Goal: Task Accomplishment & Management: Manage account settings

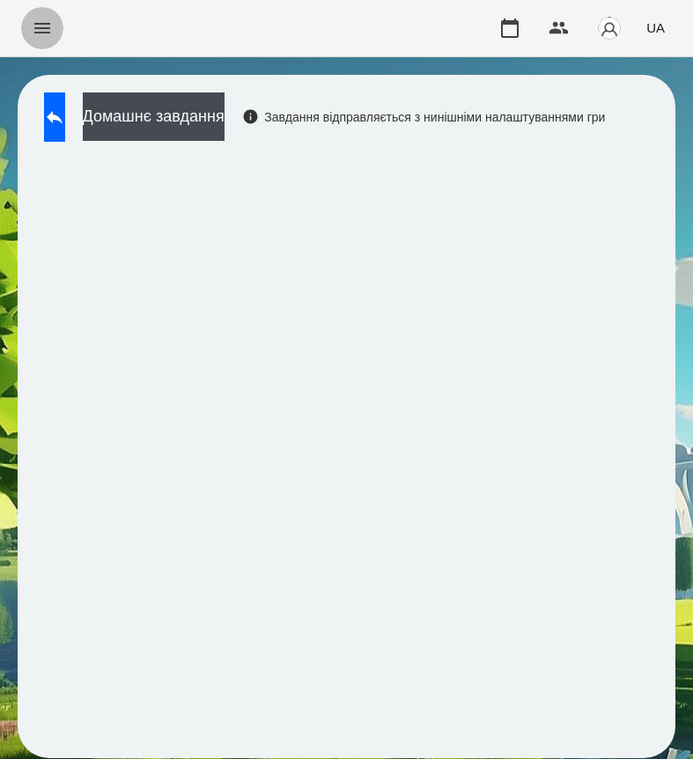
click at [50, 44] on button "Menu" at bounding box center [42, 28] width 42 height 42
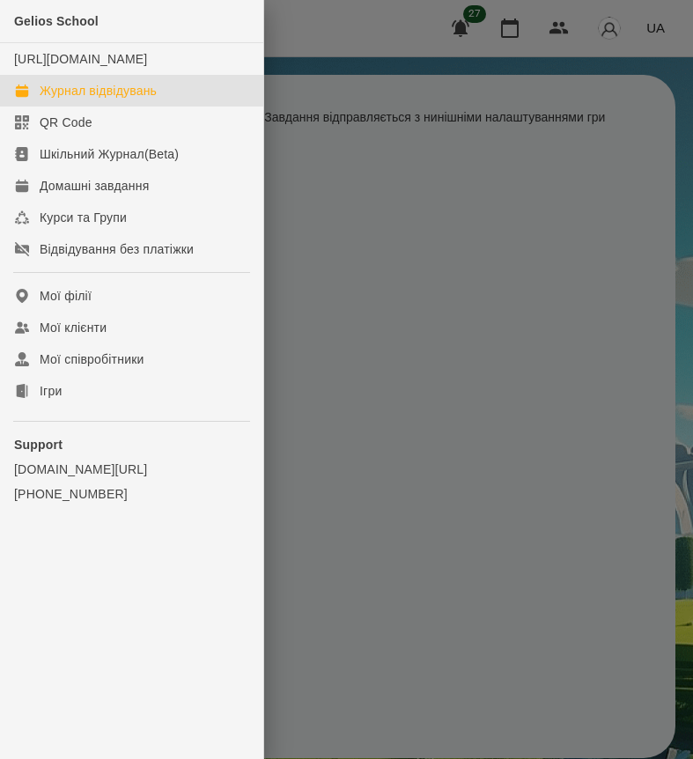
click at [138, 99] on div "Журнал відвідувань" at bounding box center [98, 91] width 117 height 18
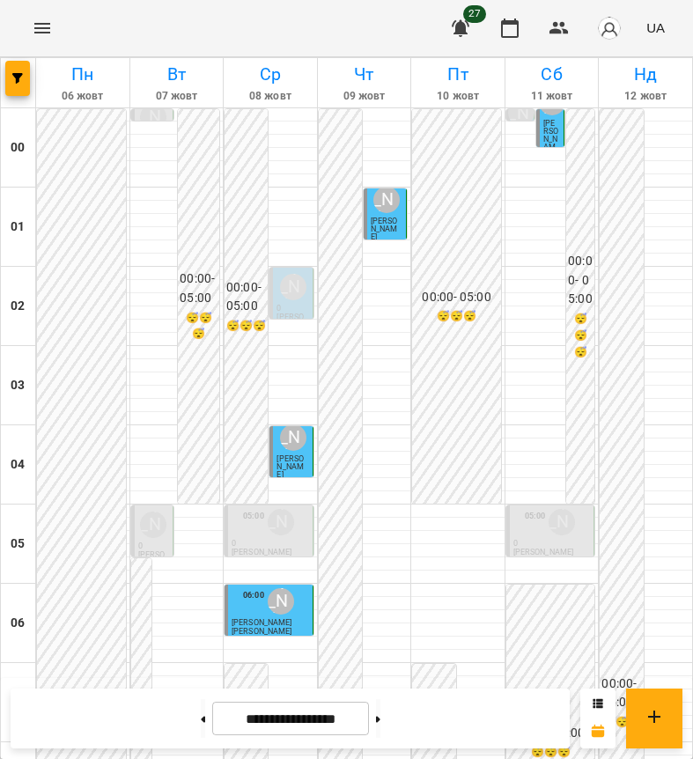
scroll to position [974, 0]
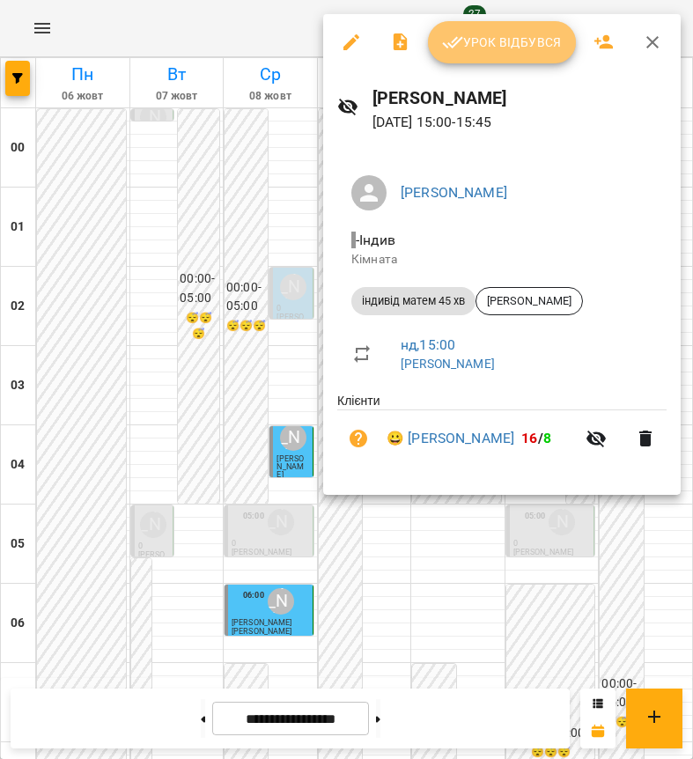
click at [541, 60] on button "Урок відбувся" at bounding box center [502, 42] width 148 height 42
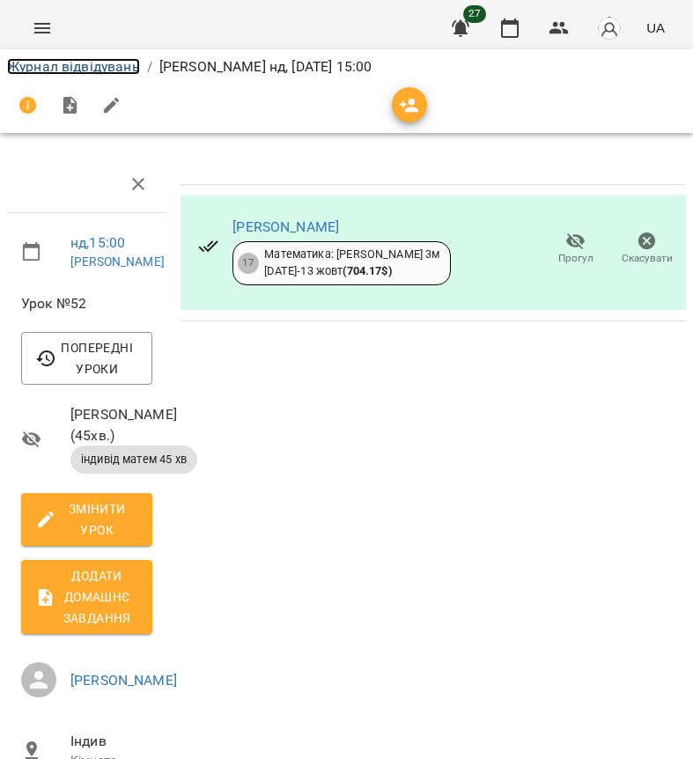
click at [107, 69] on link "Журнал відвідувань" at bounding box center [73, 66] width 133 height 17
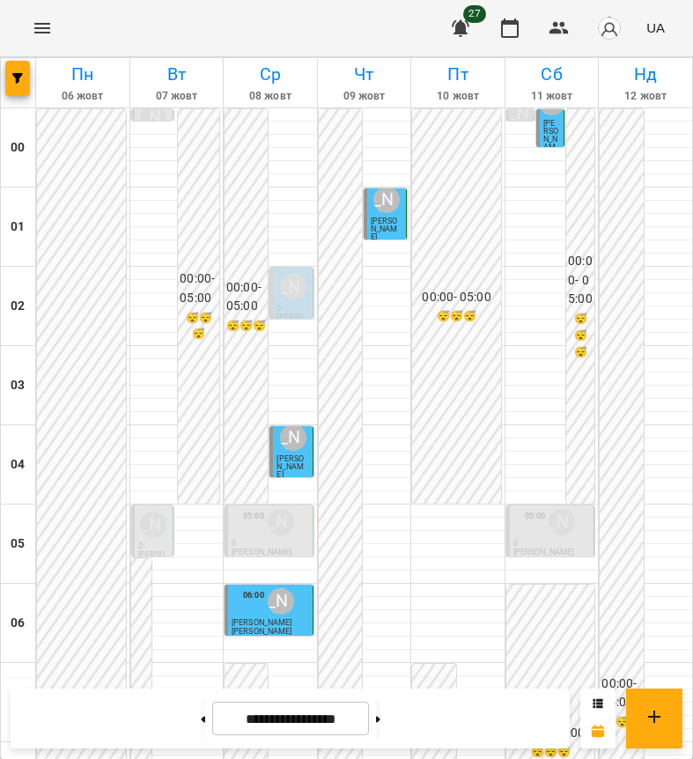
scroll to position [925, 0]
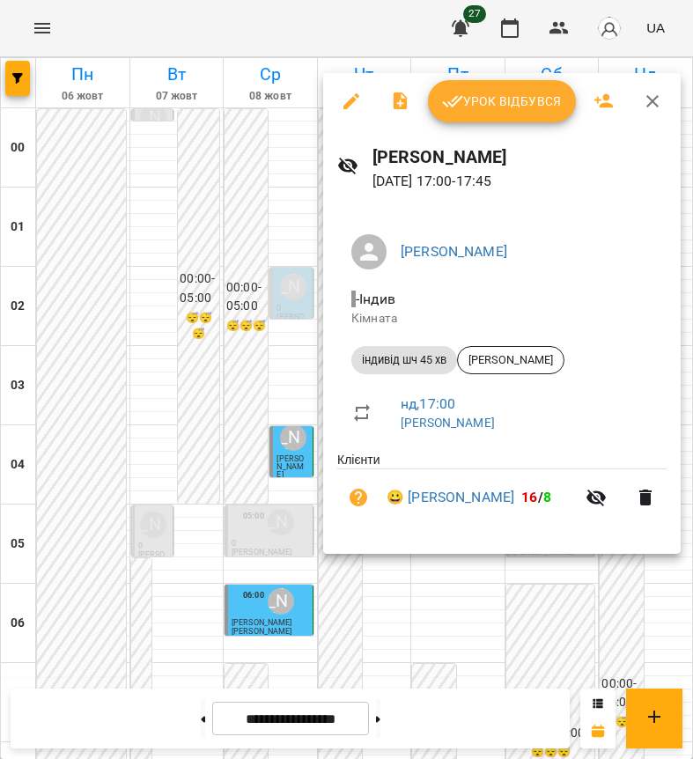
click at [523, 118] on button "Урок відбувся" at bounding box center [502, 101] width 148 height 42
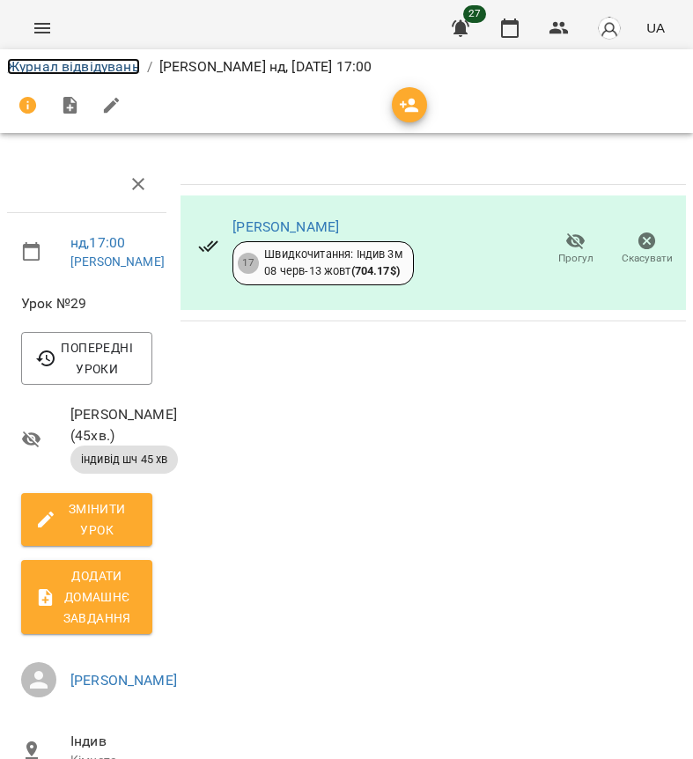
click at [117, 67] on link "Журнал відвідувань" at bounding box center [73, 66] width 133 height 17
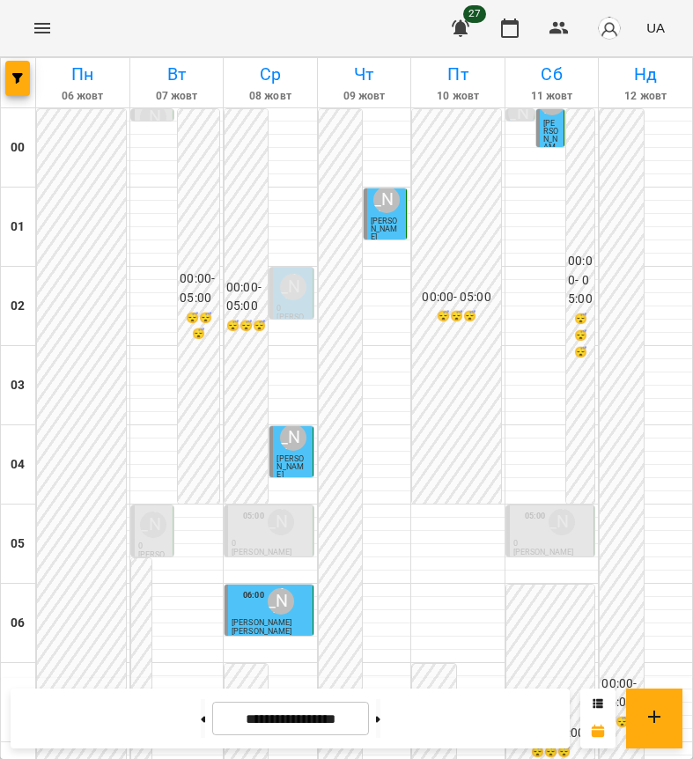
scroll to position [770, 0]
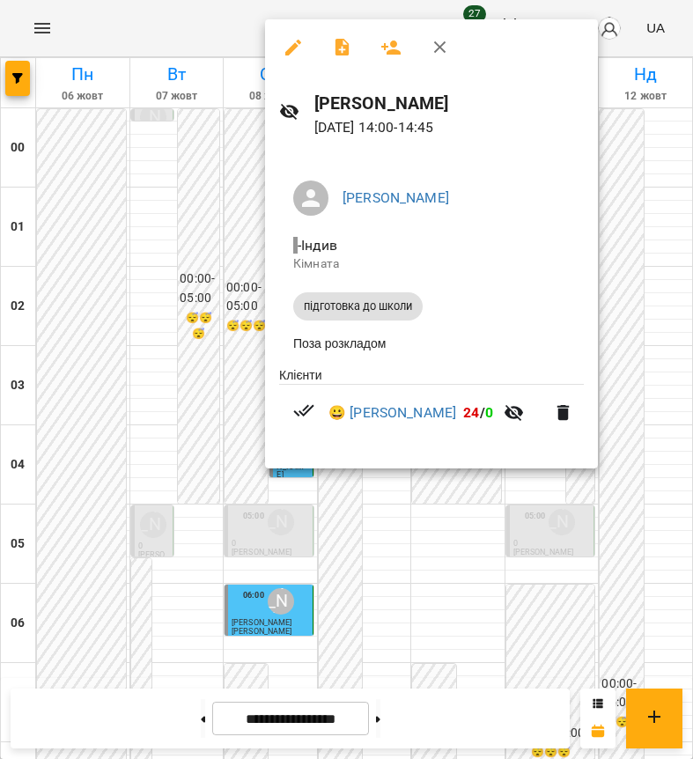
click at [426, 517] on div at bounding box center [346, 379] width 693 height 759
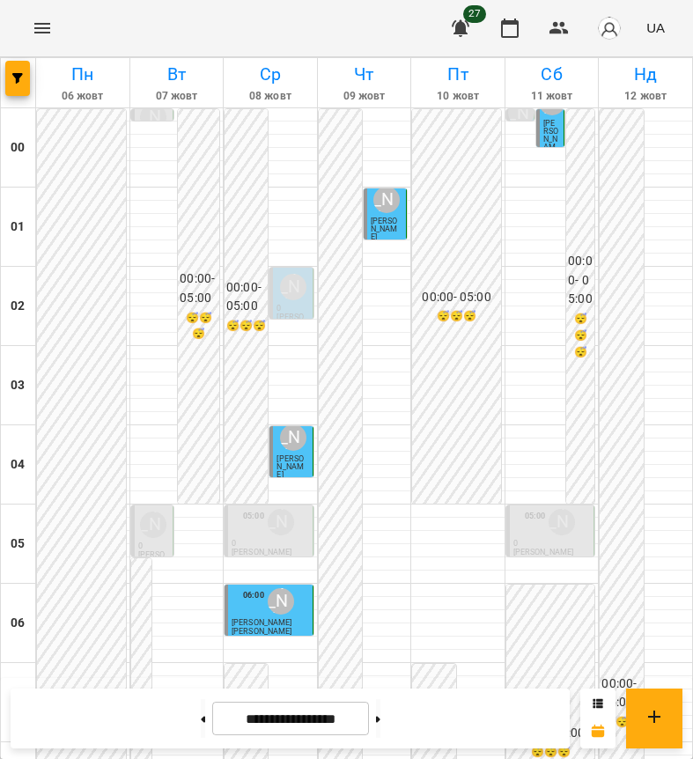
scroll to position [1330, 0]
click at [380, 730] on button at bounding box center [378, 718] width 4 height 39
type input "**********"
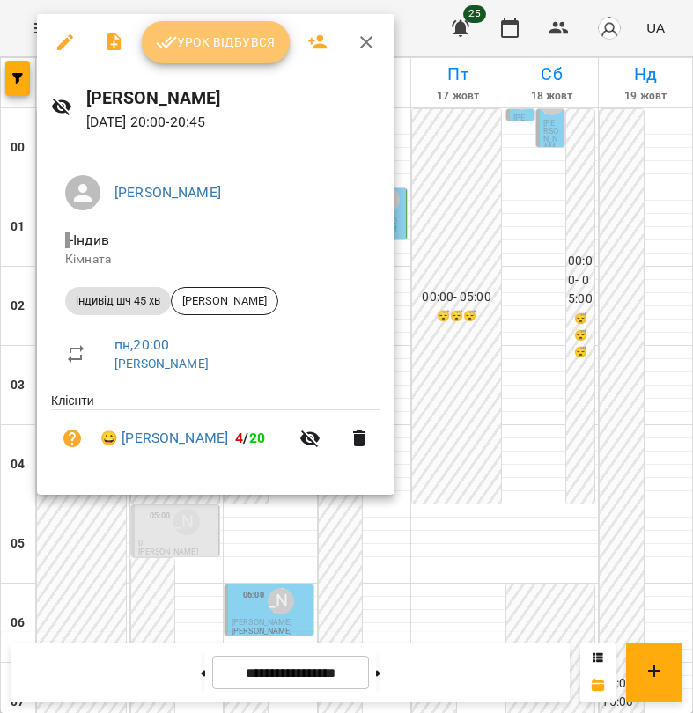
click at [241, 51] on span "Урок відбувся" at bounding box center [216, 42] width 120 height 21
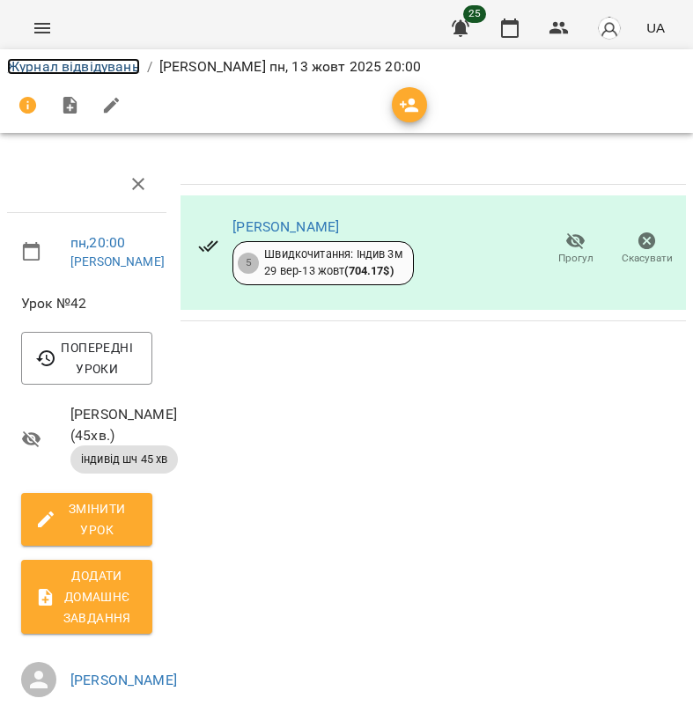
click at [113, 69] on link "Журнал відвідувань" at bounding box center [73, 66] width 133 height 17
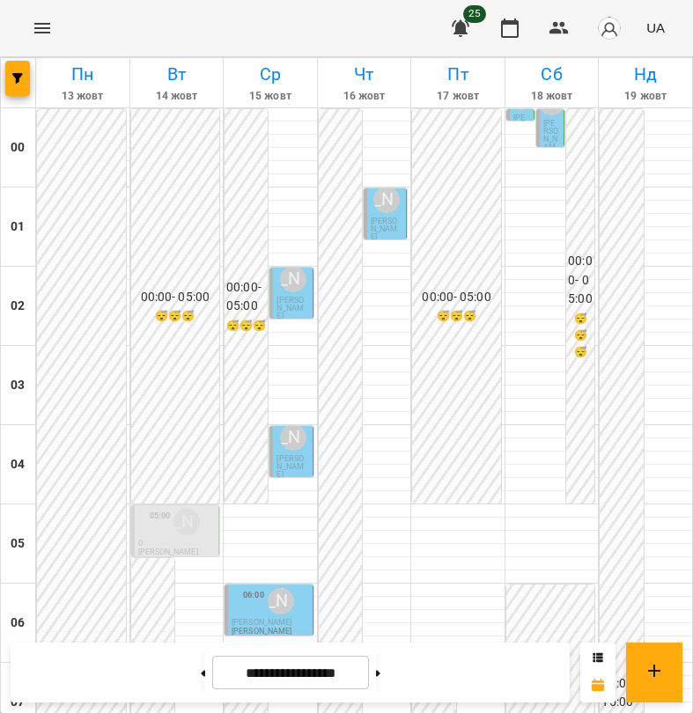
scroll to position [1376, 0]
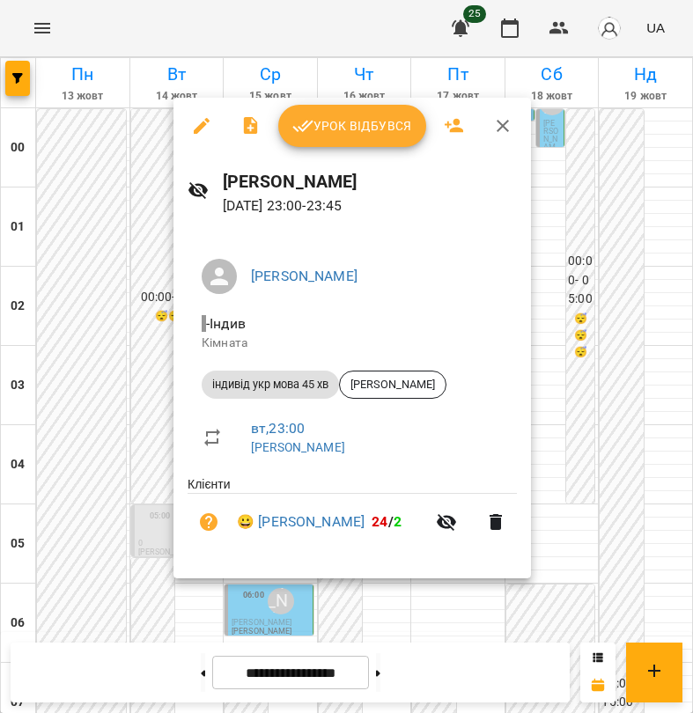
click at [400, 629] on div at bounding box center [346, 356] width 693 height 713
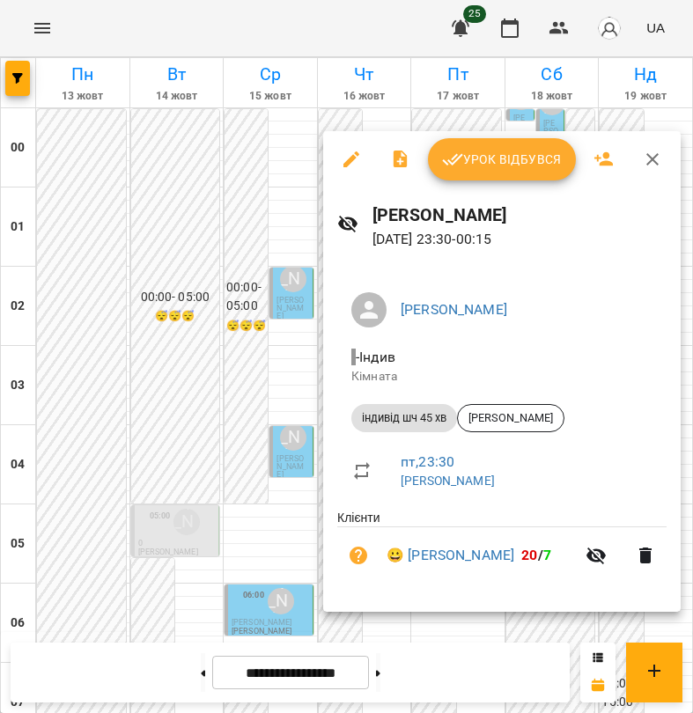
click at [185, 446] on div at bounding box center [346, 356] width 693 height 713
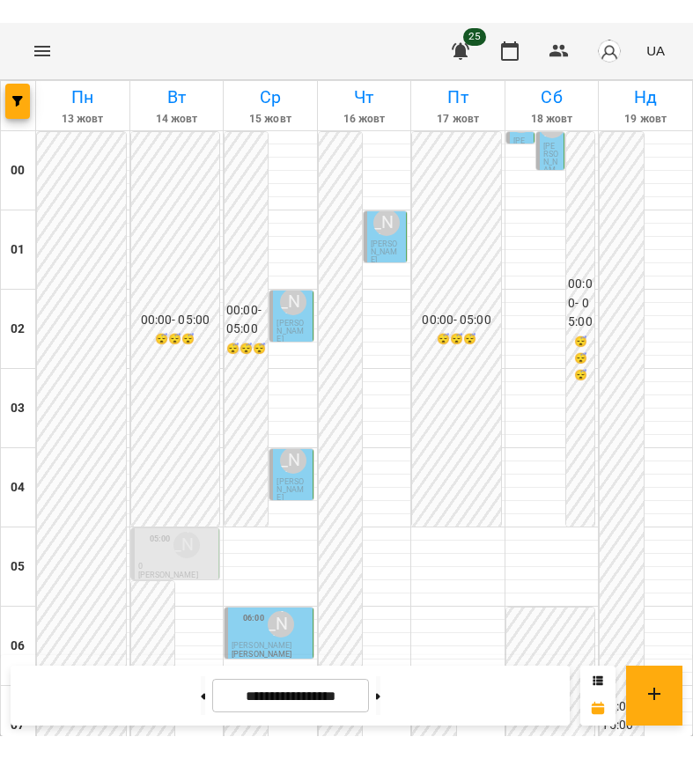
scroll to position [0, 0]
